Goal: Information Seeking & Learning: Check status

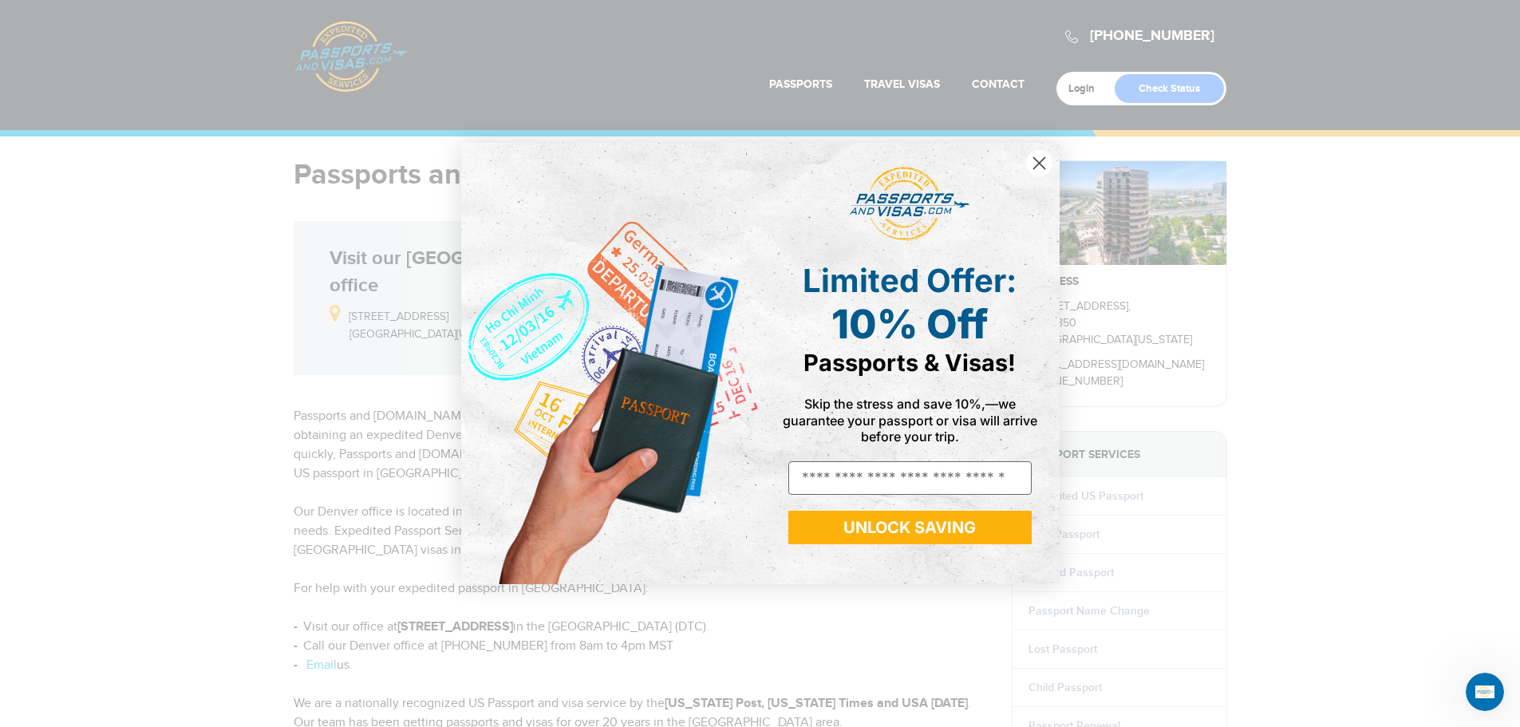
click at [1036, 167] on circle "Close dialog" at bounding box center [1038, 163] width 26 height 26
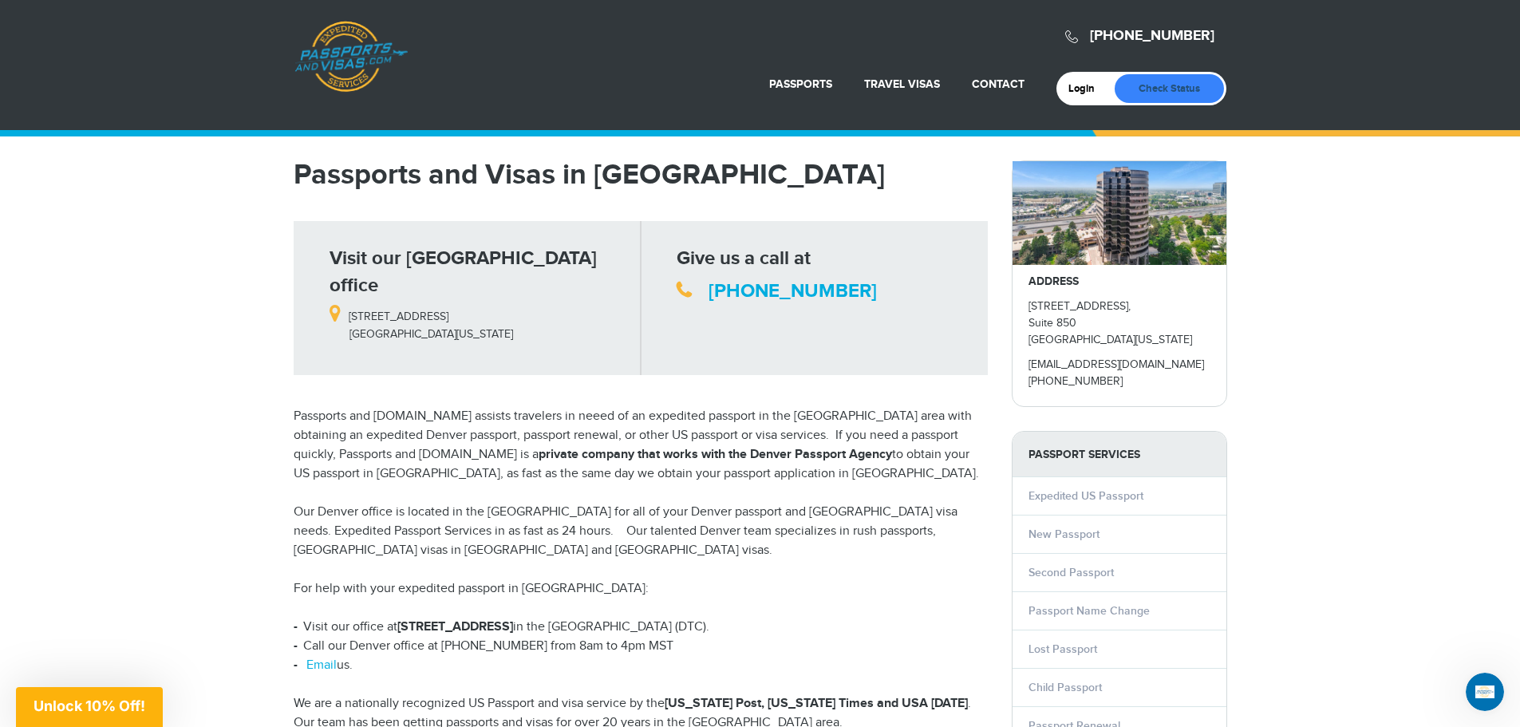
click at [1189, 83] on link "Check Status" at bounding box center [1168, 88] width 109 height 29
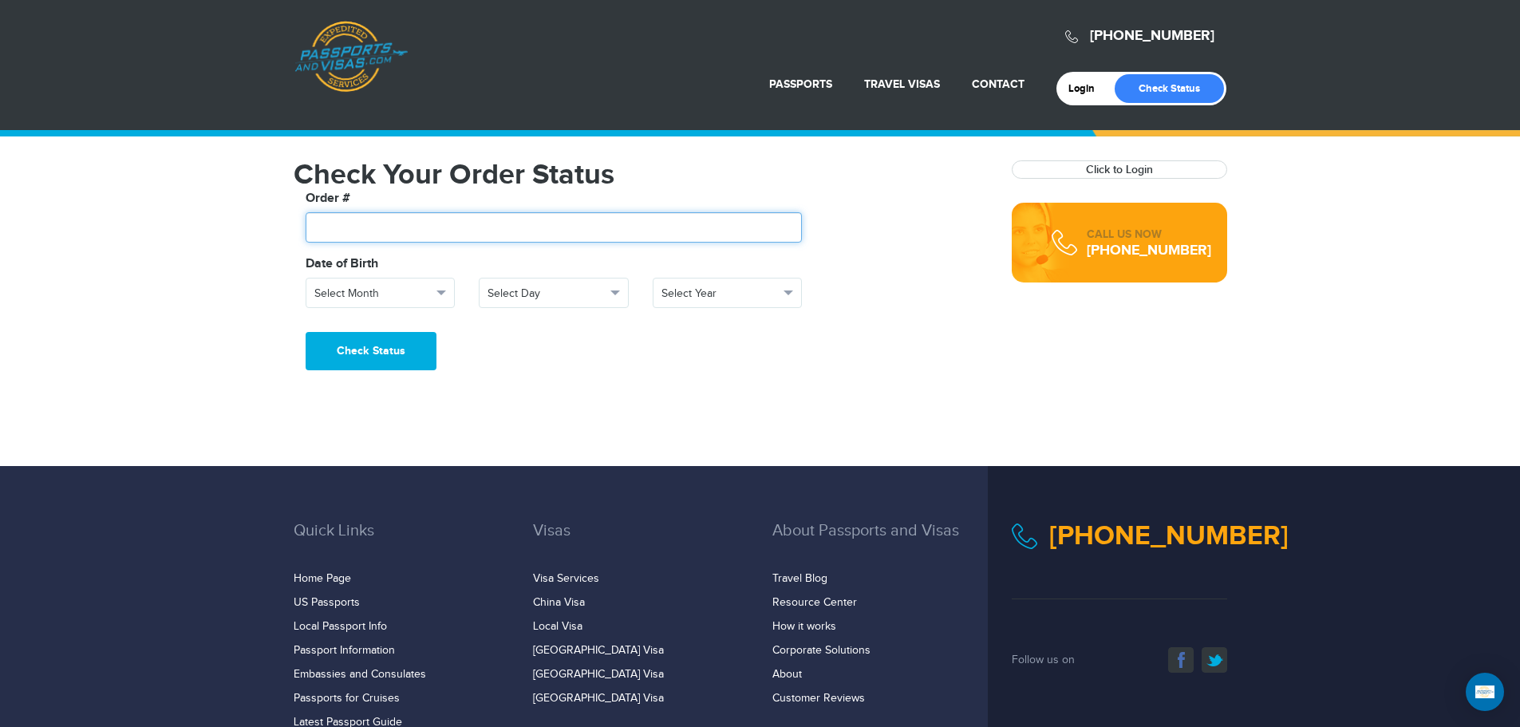
click at [405, 231] on input "text" at bounding box center [554, 227] width 497 height 30
